Goal: Task Accomplishment & Management: Manage account settings

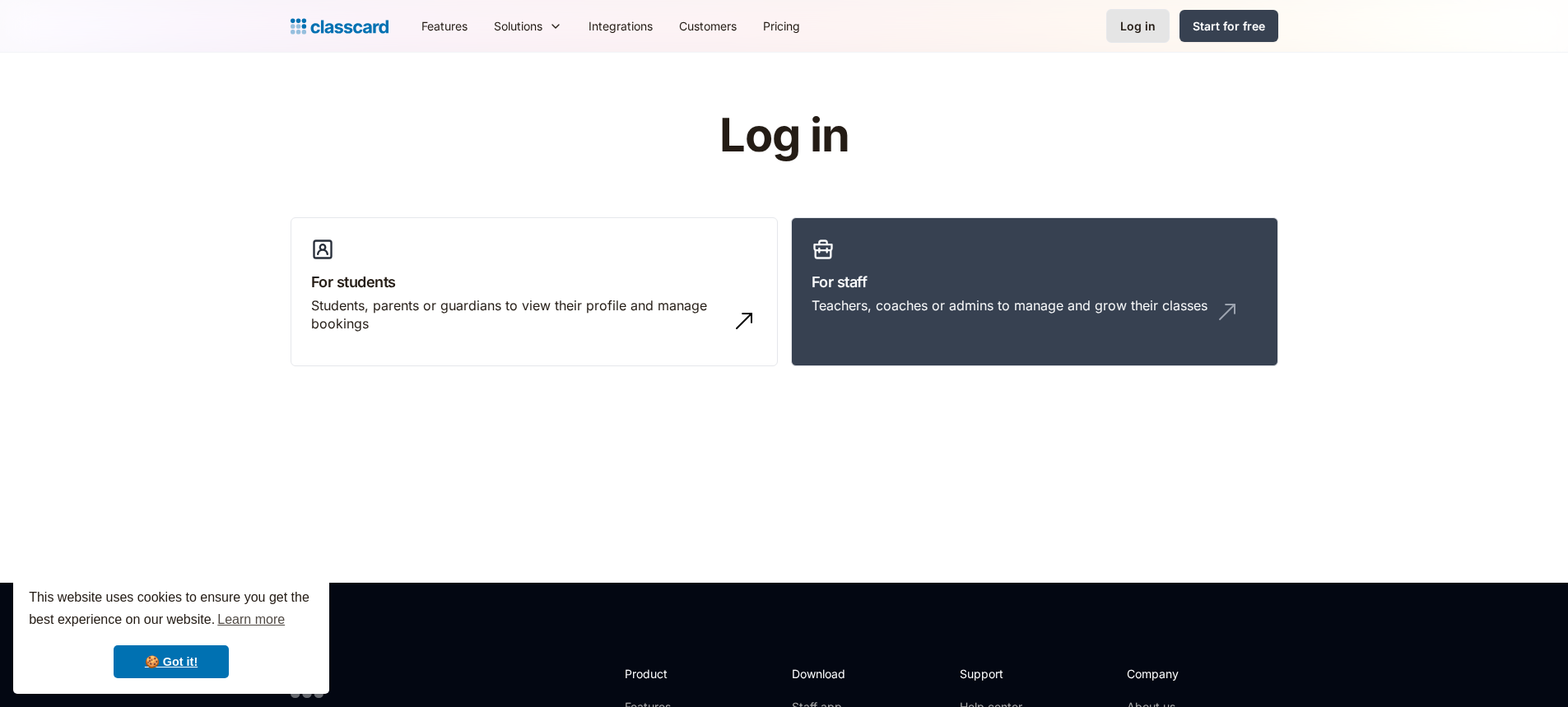
click at [1130, 26] on div "Log in" at bounding box center [1137, 25] width 35 height 17
click at [979, 283] on h3 "For staff" at bounding box center [1034, 281] width 446 height 23
